Goal: Navigation & Orientation: Find specific page/section

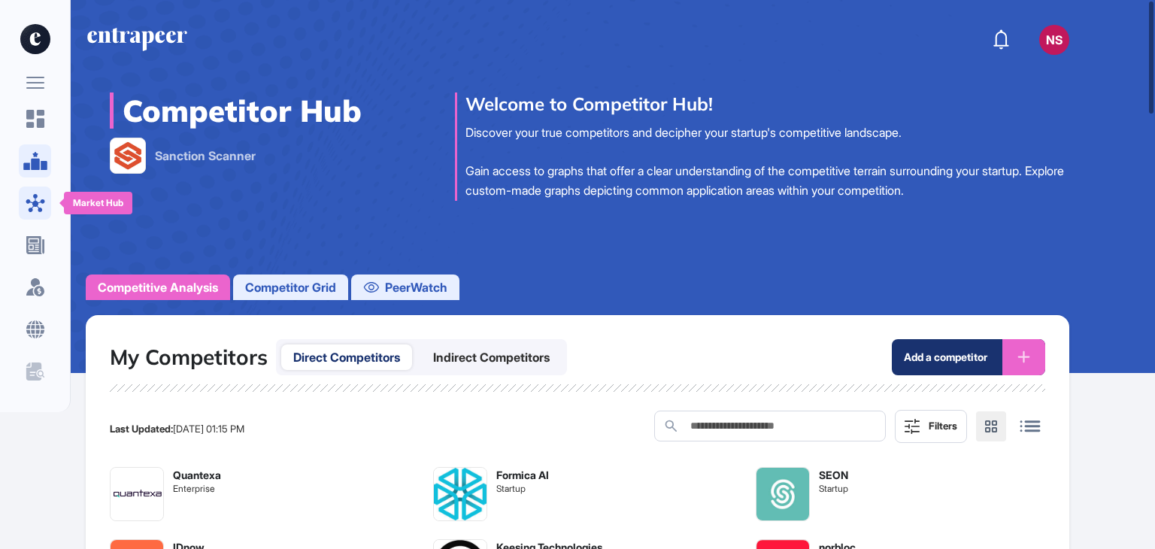
click at [35, 202] on icon at bounding box center [35, 203] width 19 height 18
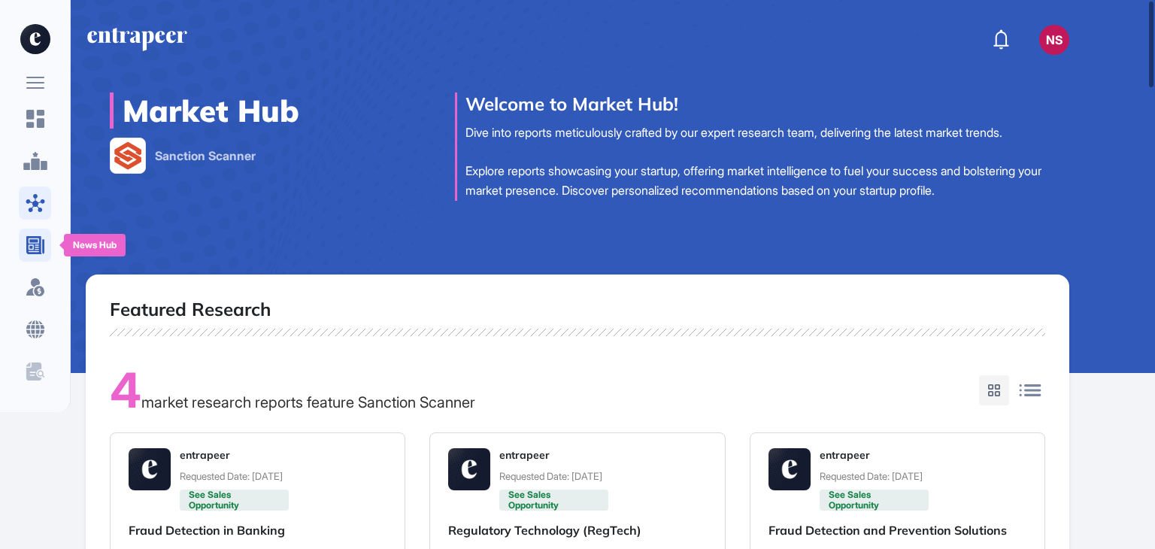
click at [38, 241] on icon at bounding box center [35, 245] width 18 height 18
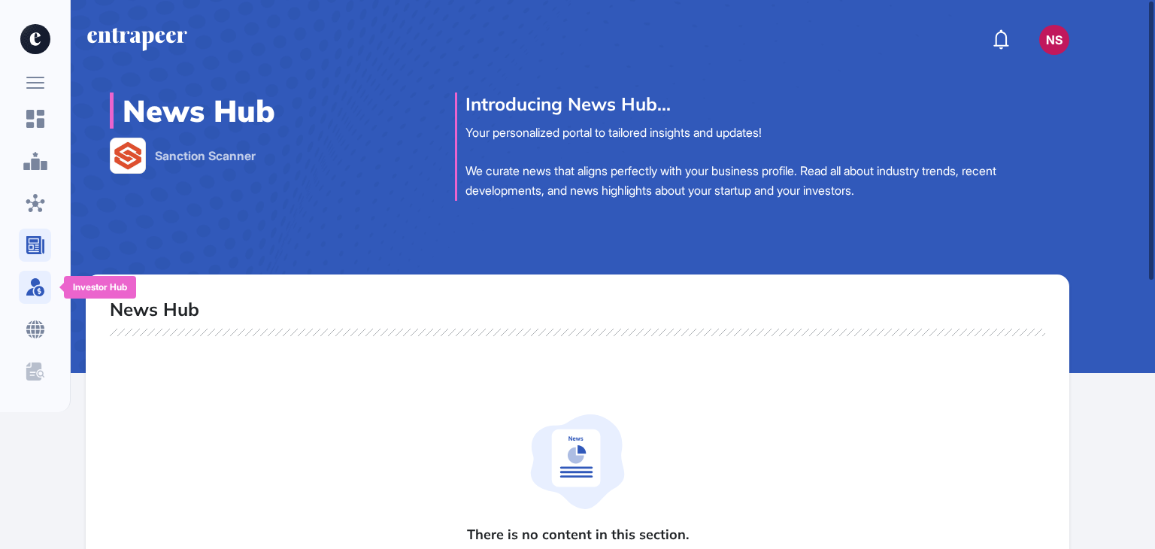
click at [39, 286] on icon at bounding box center [37, 287] width 14 height 18
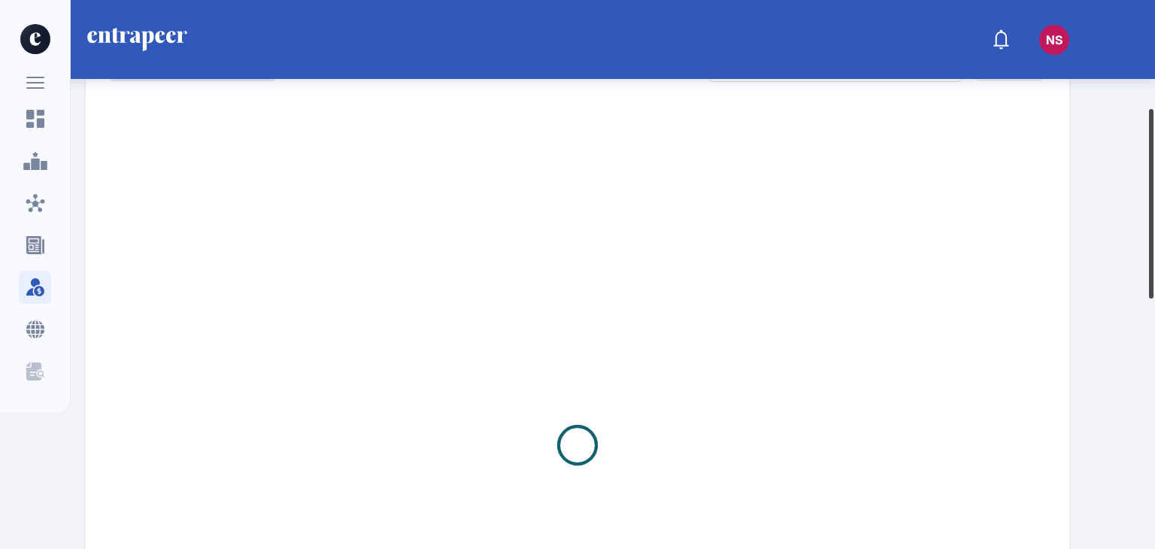
scroll to position [310, 0]
click at [1153, 237] on div at bounding box center [1151, 203] width 5 height 189
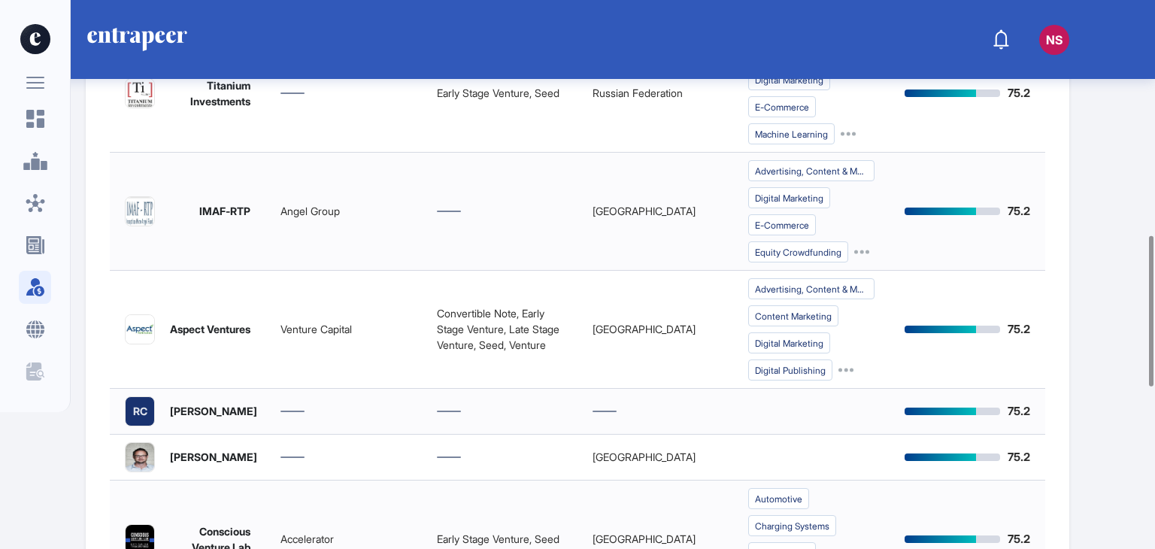
scroll to position [959, 0]
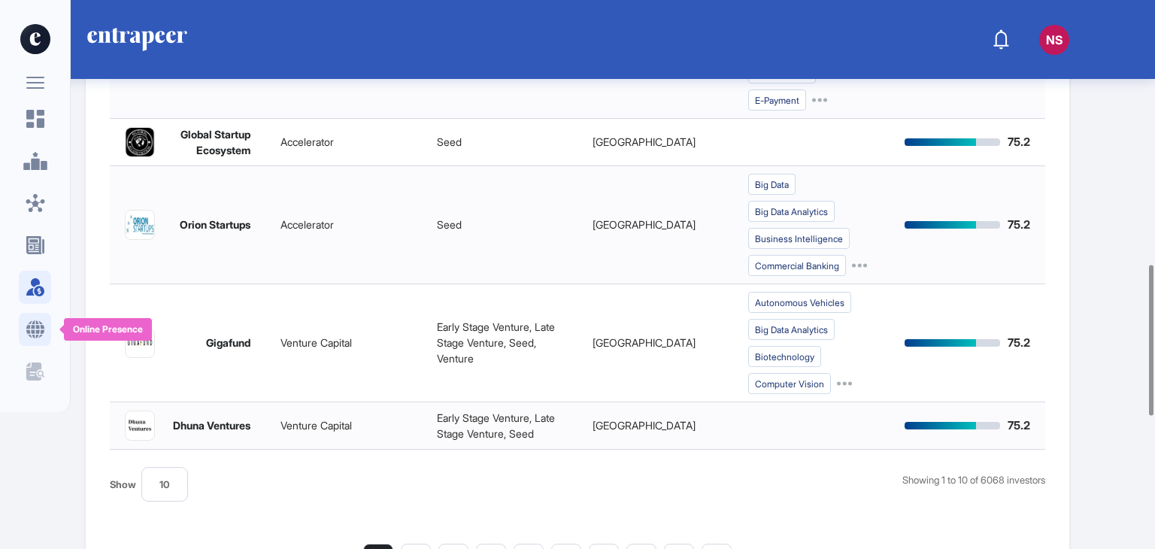
click at [40, 328] on icon at bounding box center [36, 329] width 20 height 18
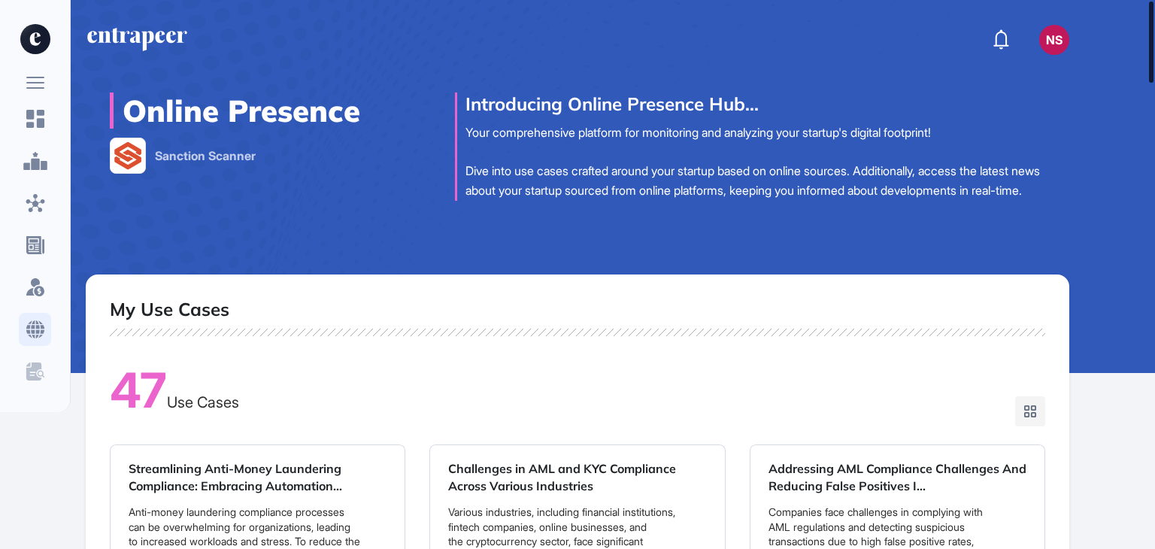
drag, startPoint x: 1154, startPoint y: 61, endPoint x: 1140, endPoint y: 49, distance: 18.7
click at [1140, 49] on div "ns Dashboard Profile My Content Request More Data Online Presence Sanction Scan…" at bounding box center [577, 274] width 1155 height 549
click at [31, 373] on icon at bounding box center [33, 371] width 15 height 18
click at [32, 198] on icon at bounding box center [36, 203] width 20 height 18
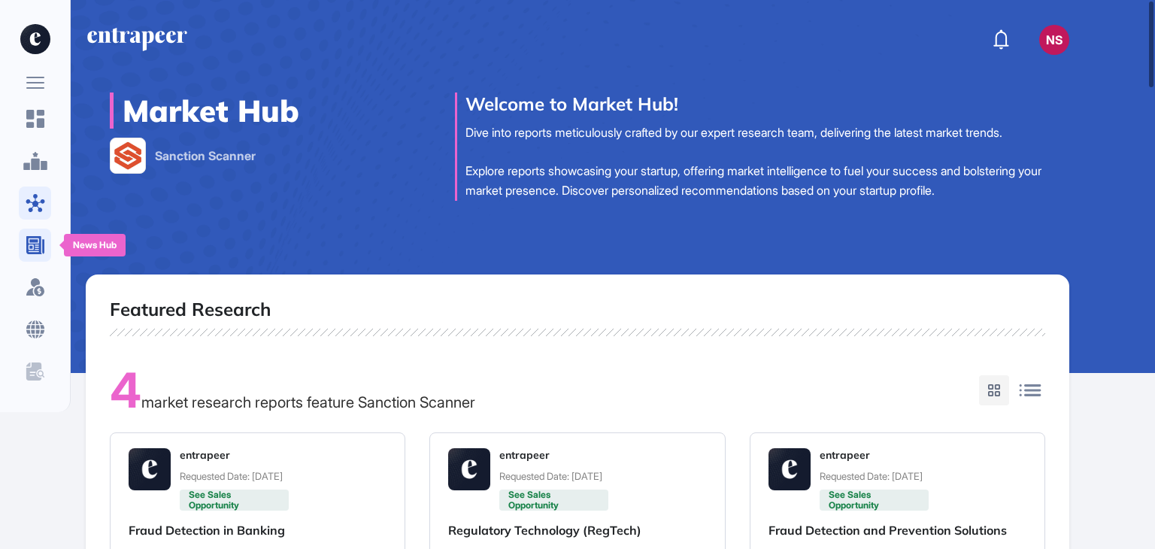
click at [41, 244] on icon at bounding box center [35, 245] width 18 height 18
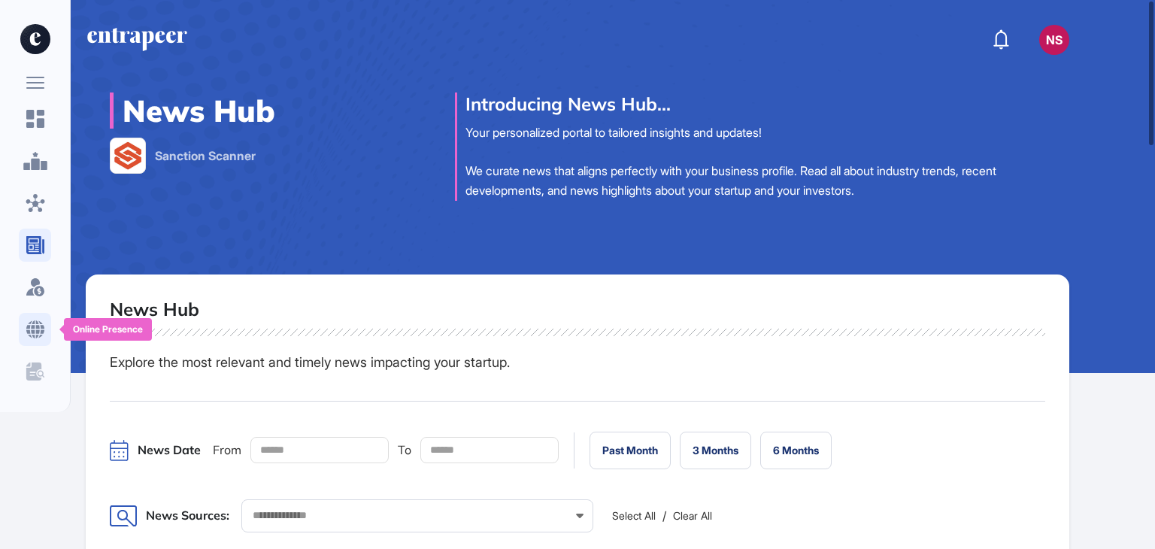
click at [33, 326] on icon at bounding box center [35, 329] width 18 height 18
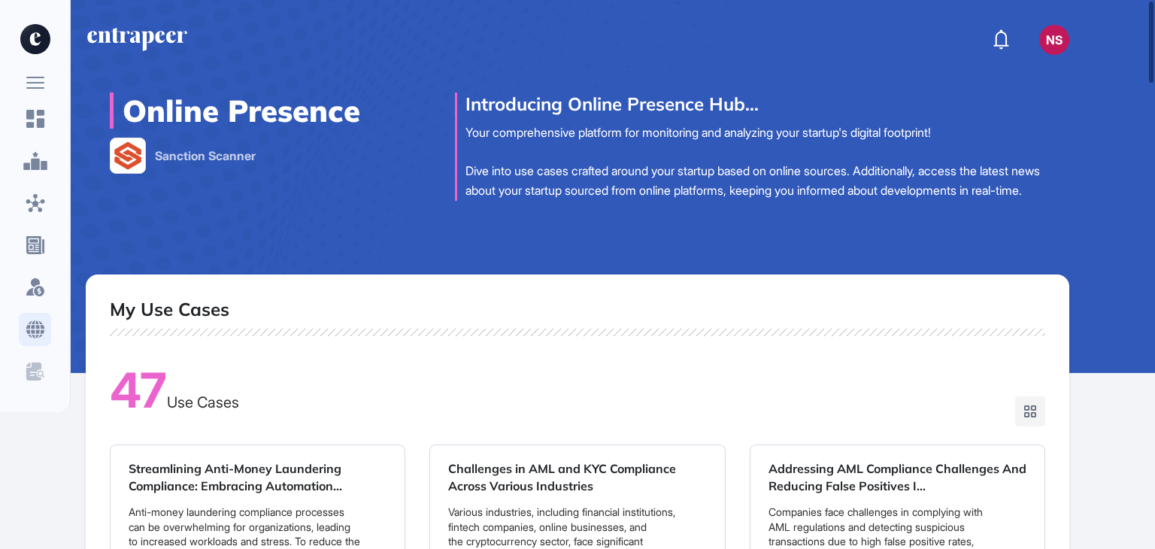
click at [42, 330] on icon at bounding box center [35, 329] width 18 height 18
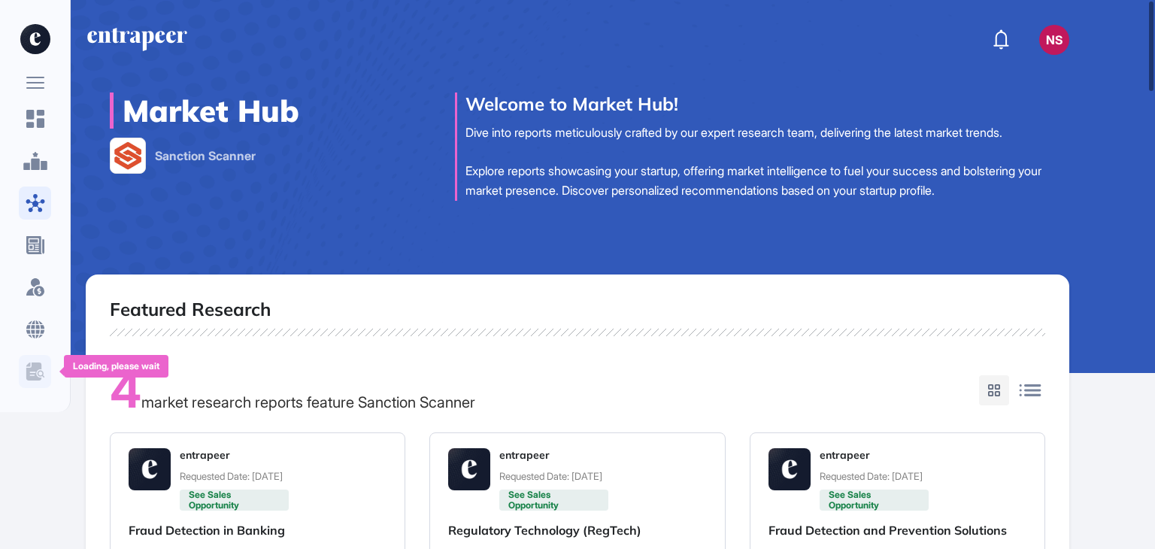
click at [42, 374] on icon at bounding box center [35, 369] width 18 height 15
click at [38, 329] on icon at bounding box center [36, 329] width 20 height 18
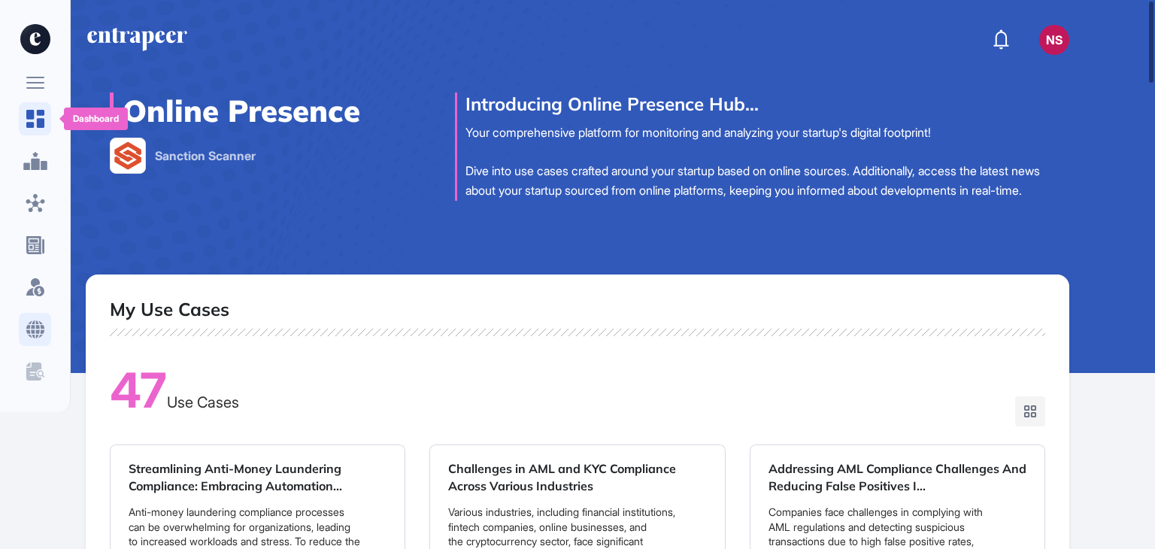
click at [33, 115] on icon at bounding box center [35, 119] width 18 height 18
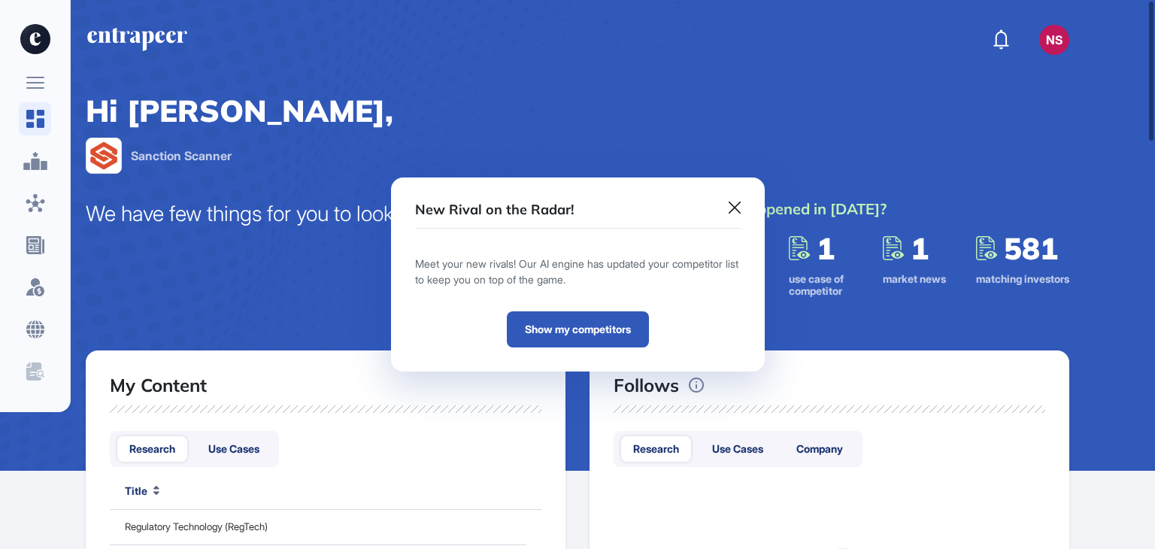
click at [567, 336] on link "Show my competitors" at bounding box center [578, 329] width 142 height 36
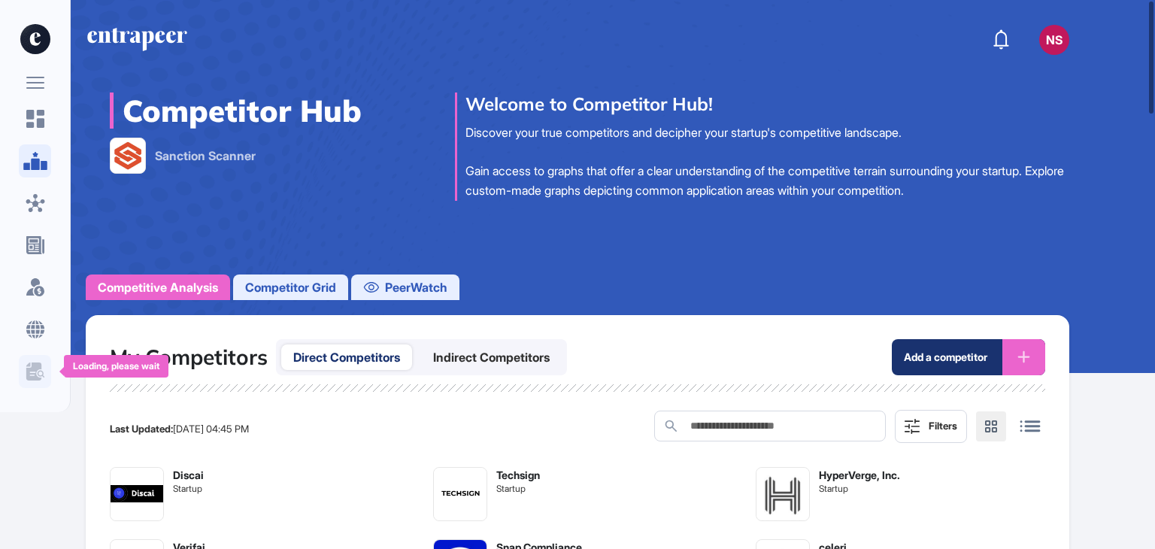
click at [42, 370] on icon at bounding box center [36, 371] width 20 height 18
click at [1056, 46] on div "ns" at bounding box center [1054, 40] width 30 height 30
click at [1047, 38] on div "ns" at bounding box center [1054, 40] width 30 height 30
click at [1059, 49] on div "ns" at bounding box center [1054, 40] width 30 height 30
click at [528, 290] on div "Competitive Analysis Competitor Grid PeerWatch" at bounding box center [577, 287] width 983 height 26
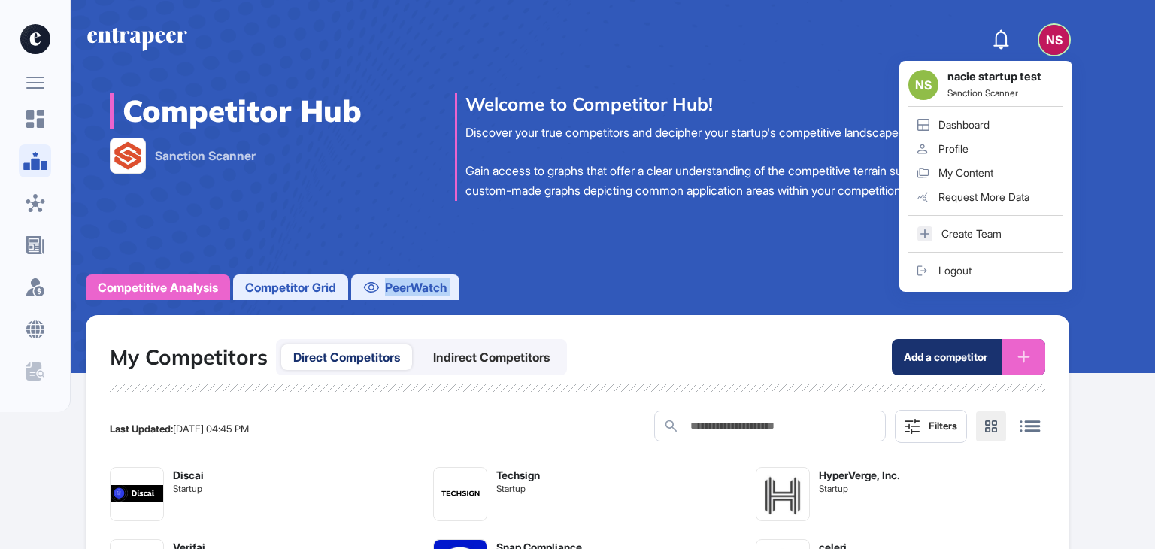
click at [806, 147] on div "Discover your true competitors and decipher your startup's competitive landscap…" at bounding box center [767, 161] width 604 height 77
